Goal: Task Accomplishment & Management: Use online tool/utility

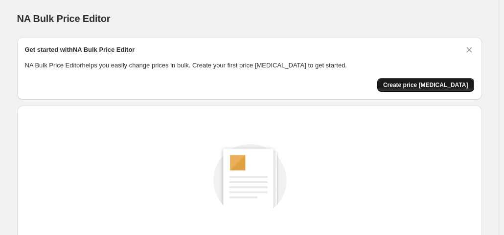
click at [461, 83] on span "Create price [MEDICAL_DATA]" at bounding box center [425, 85] width 85 height 8
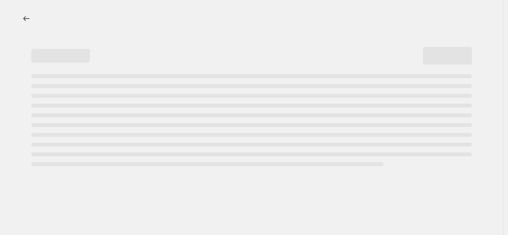
select select "percentage"
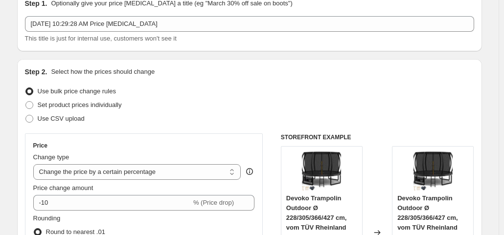
scroll to position [46, 0]
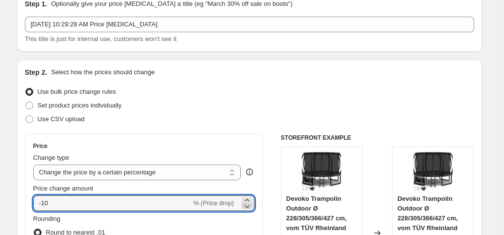
click at [250, 207] on icon at bounding box center [247, 206] width 5 height 3
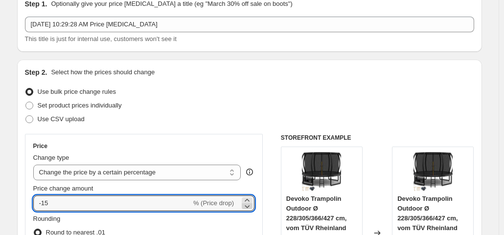
click at [250, 207] on icon at bounding box center [247, 206] width 5 height 3
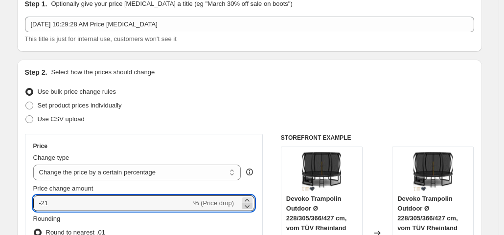
click at [250, 207] on icon at bounding box center [247, 206] width 5 height 3
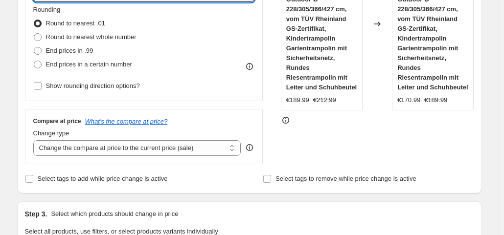
scroll to position [271, 0]
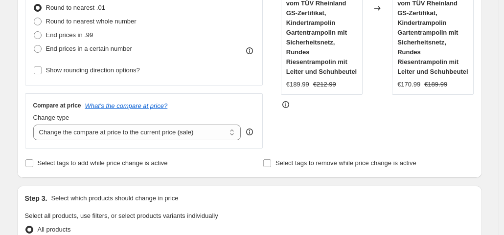
type input "-28"
click at [348, 132] on div "STOREFRONT EXAMPLE [PERSON_NAME] Outdoor Ø 228/305/366/427 cm, vom TÜV Rheinlan…" at bounding box center [377, 29] width 193 height 240
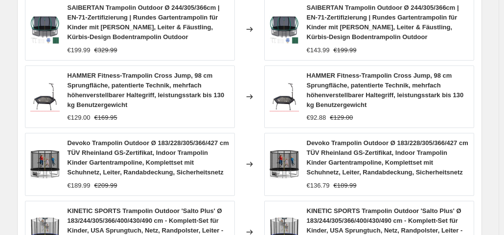
scroll to position [794, 0]
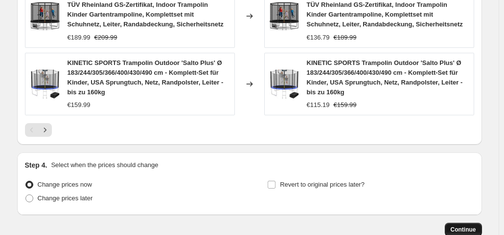
click at [457, 228] on span "Continue" at bounding box center [462, 230] width 25 height 8
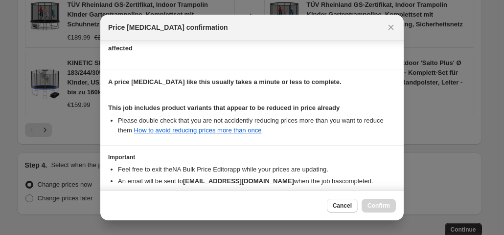
scroll to position [175, 0]
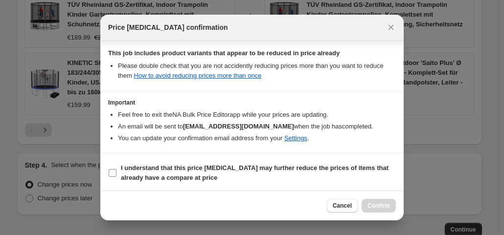
click at [274, 167] on b "I understand that this price [MEDICAL_DATA] may further reduce the prices of it…" at bounding box center [254, 172] width 267 height 17
click at [116, 169] on input "I understand that this price [MEDICAL_DATA] may further reduce the prices of it…" at bounding box center [113, 173] width 8 height 8
checkbox input "true"
click at [380, 211] on button "Confirm" at bounding box center [378, 206] width 34 height 14
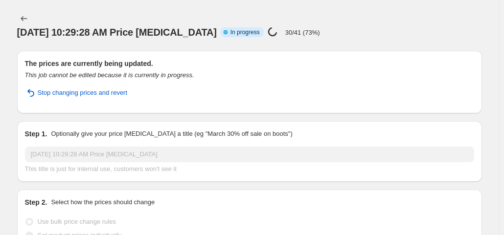
select select "percentage"
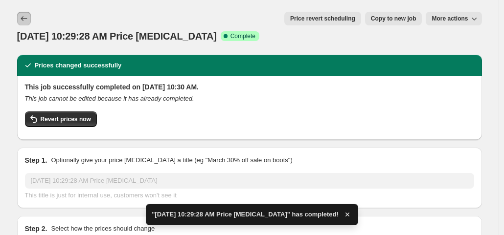
click at [21, 15] on button "Price change jobs" at bounding box center [24, 19] width 14 height 14
